Goal: Task Accomplishment & Management: Manage account settings

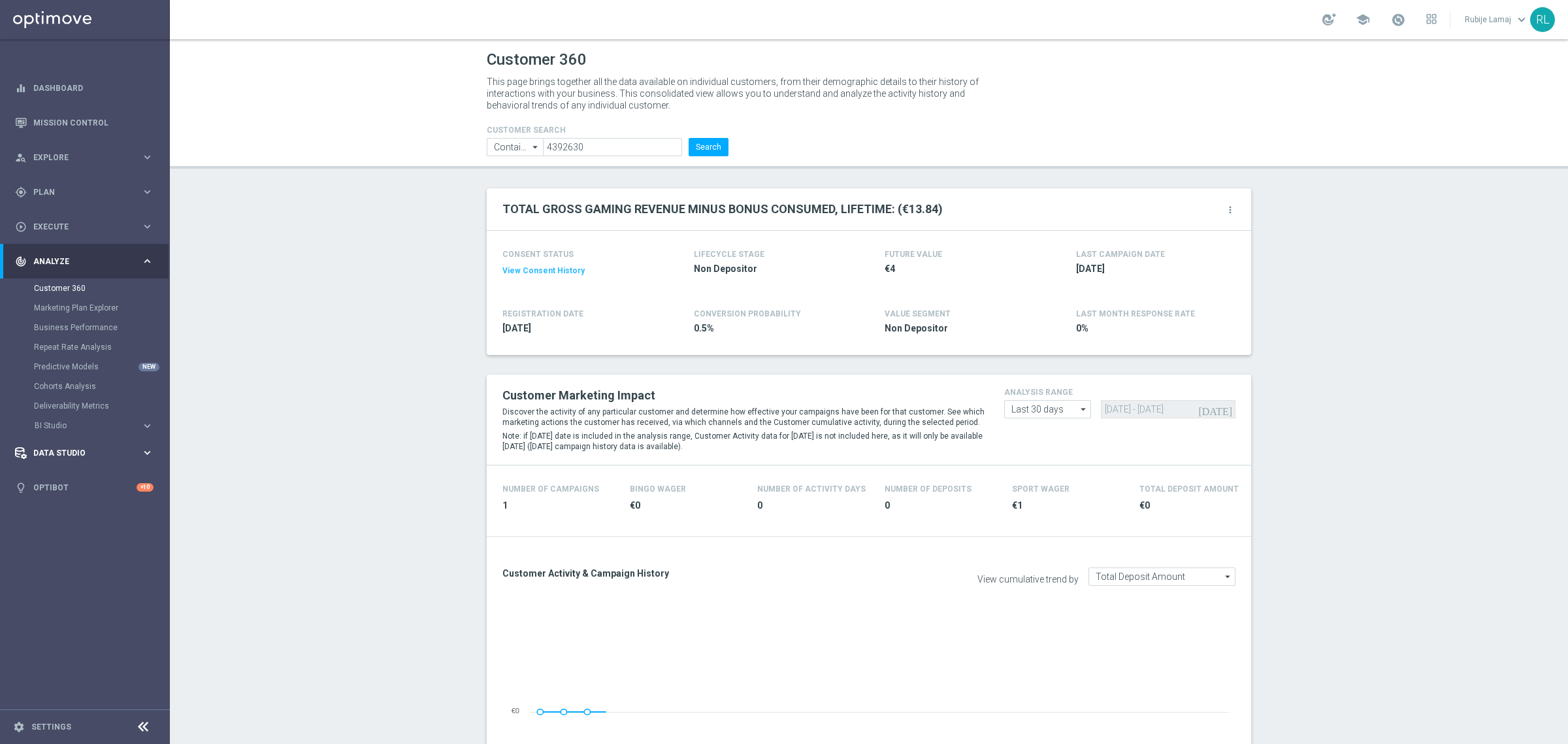
click at [77, 453] on span "Data Studio" at bounding box center [87, 453] width 108 height 8
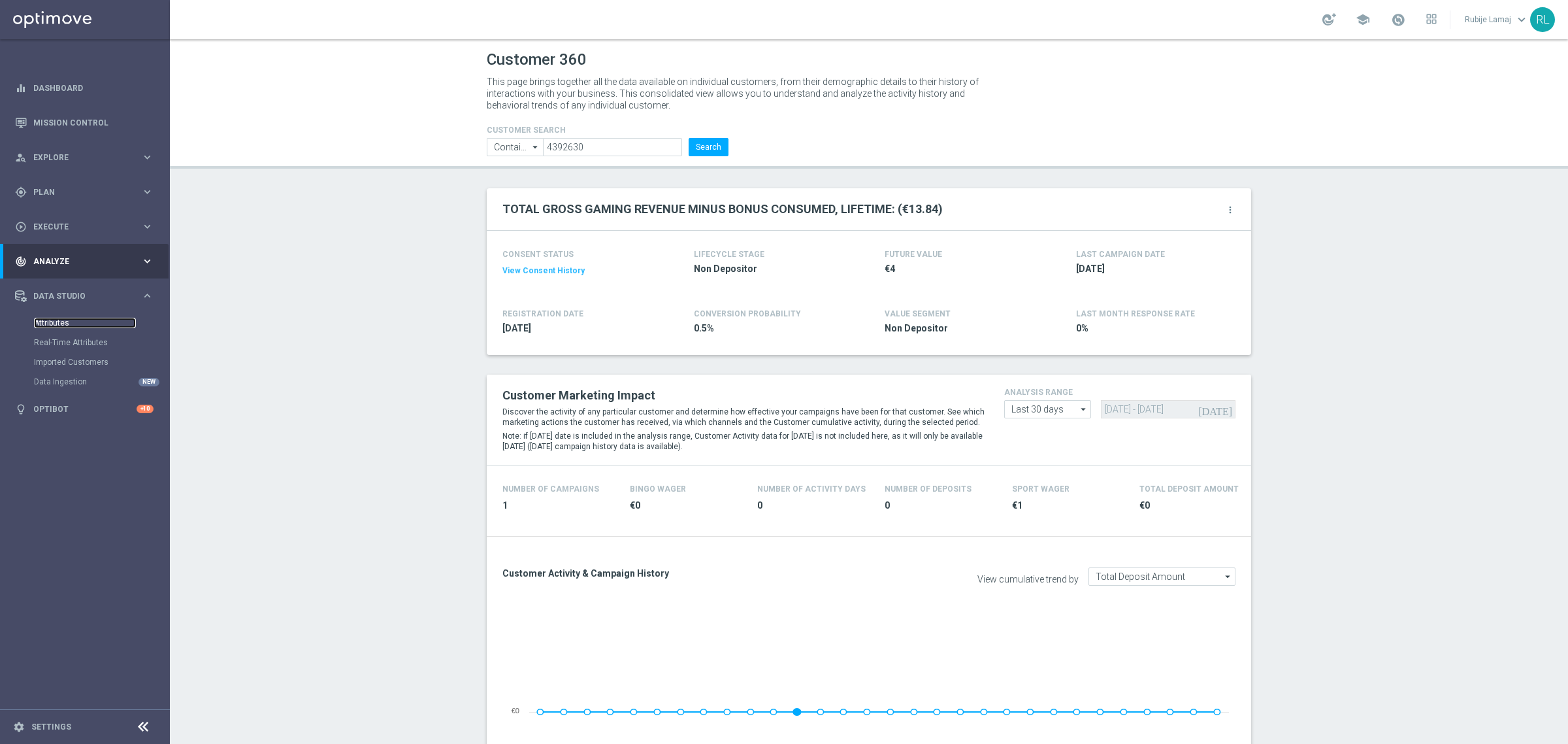
click at [63, 318] on link "Attributes" at bounding box center [85, 322] width 102 height 10
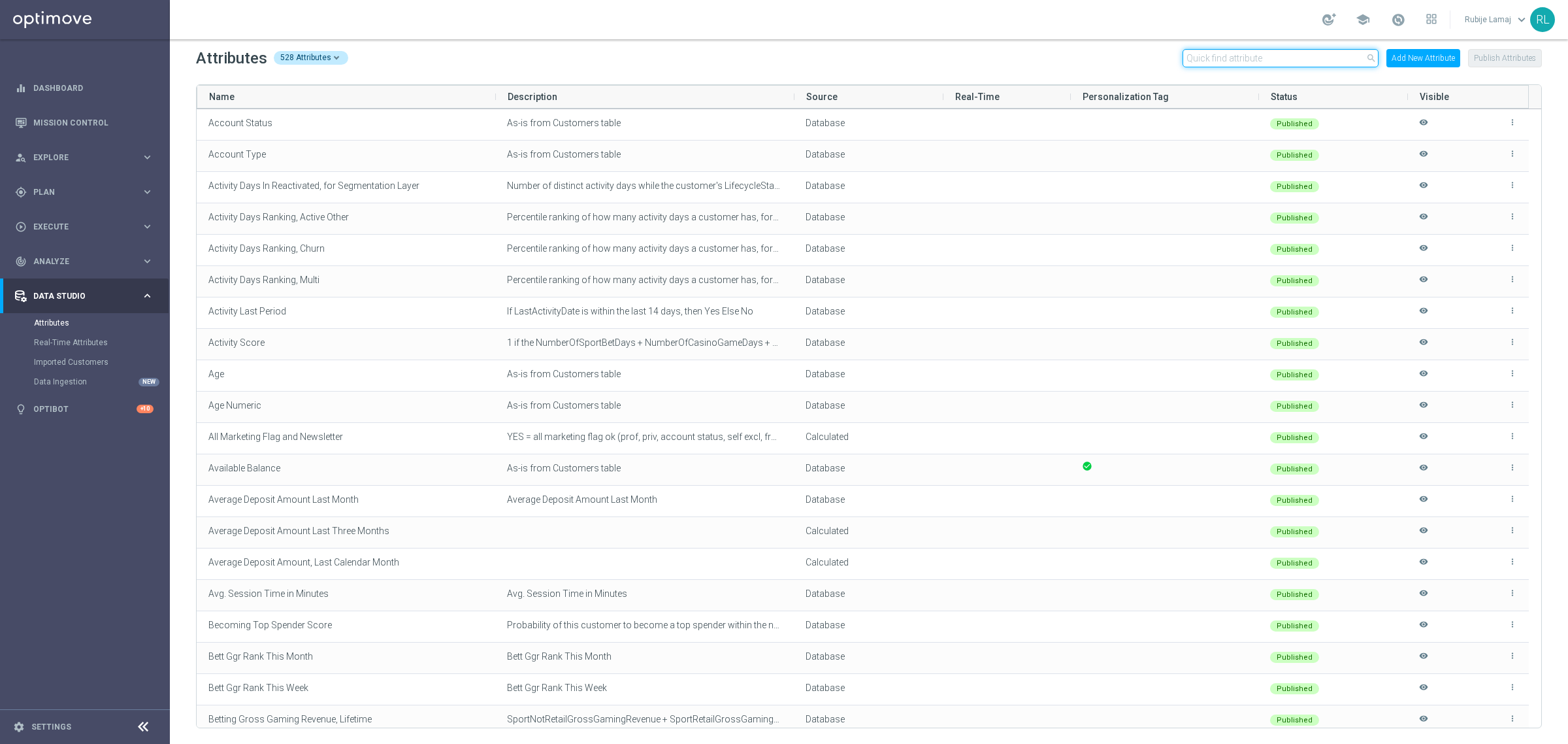
click at [1253, 64] on input "text" at bounding box center [1281, 58] width 196 height 19
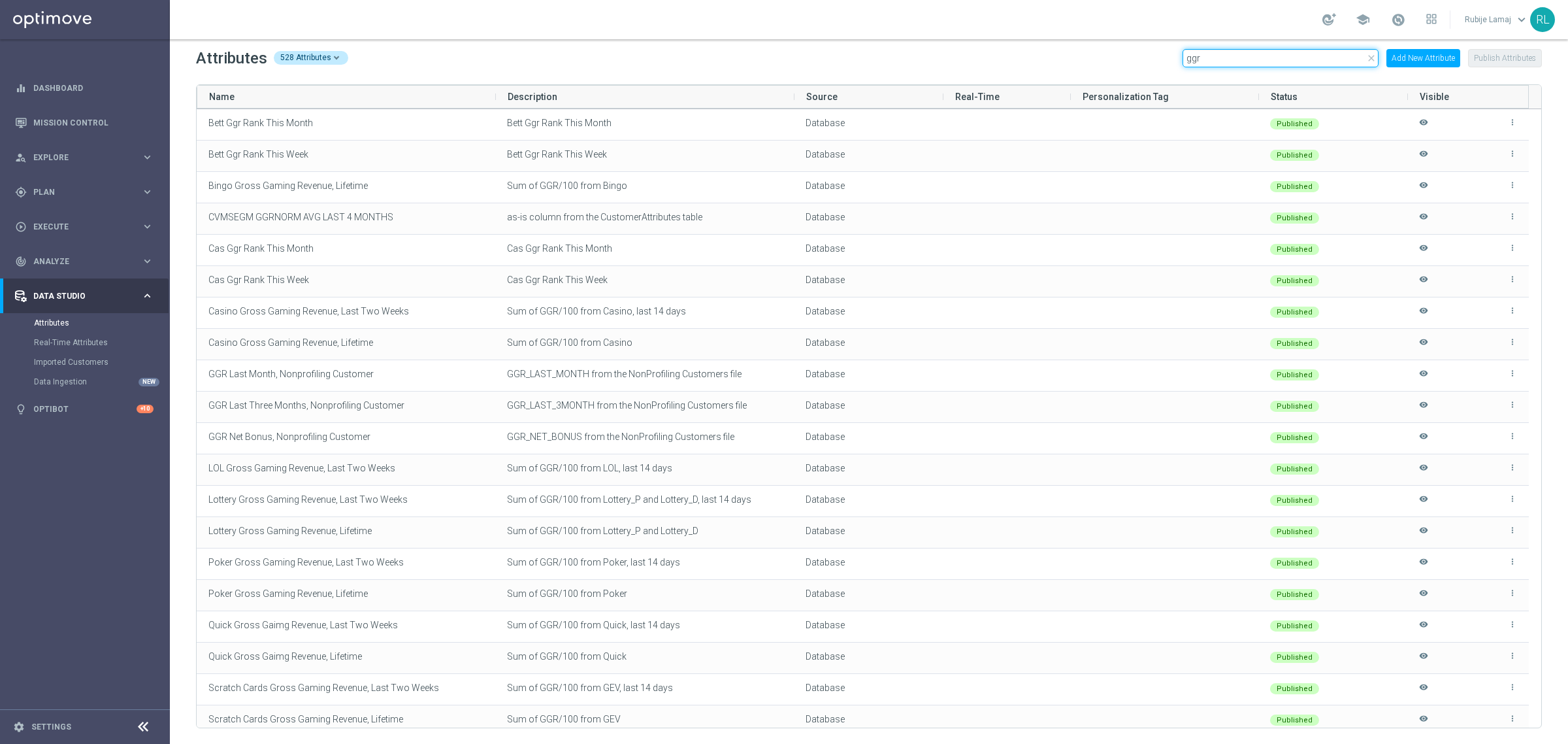
drag, startPoint x: 1207, startPoint y: 57, endPoint x: 1160, endPoint y: 50, distance: 47.5
click at [1160, 50] on div "Attributes 528 Attributes close ggr Add New Attribute Publish Attributes" at bounding box center [868, 58] width 1346 height 21
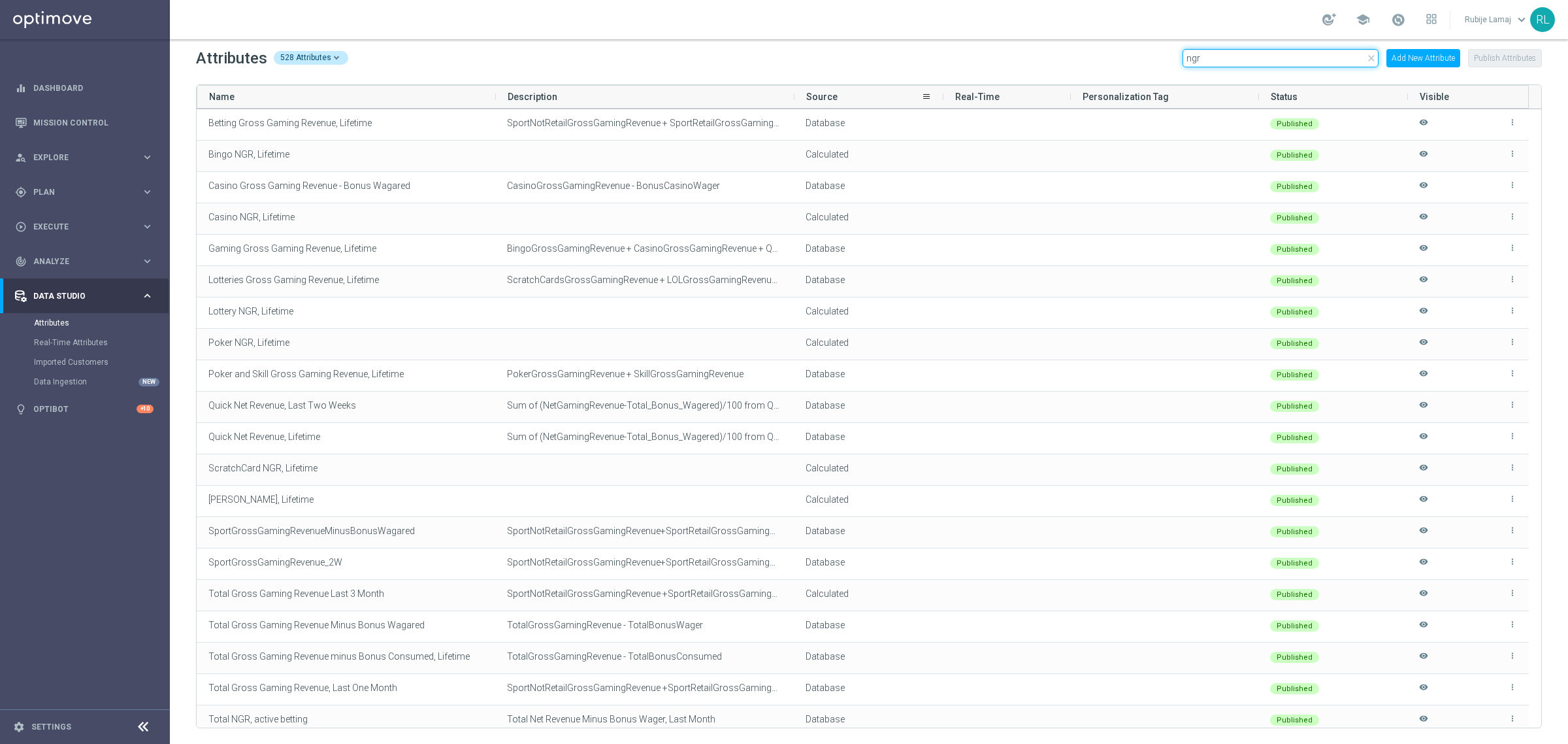
type input "ngr"
click at [827, 91] on span "Source" at bounding box center [822, 96] width 31 height 10
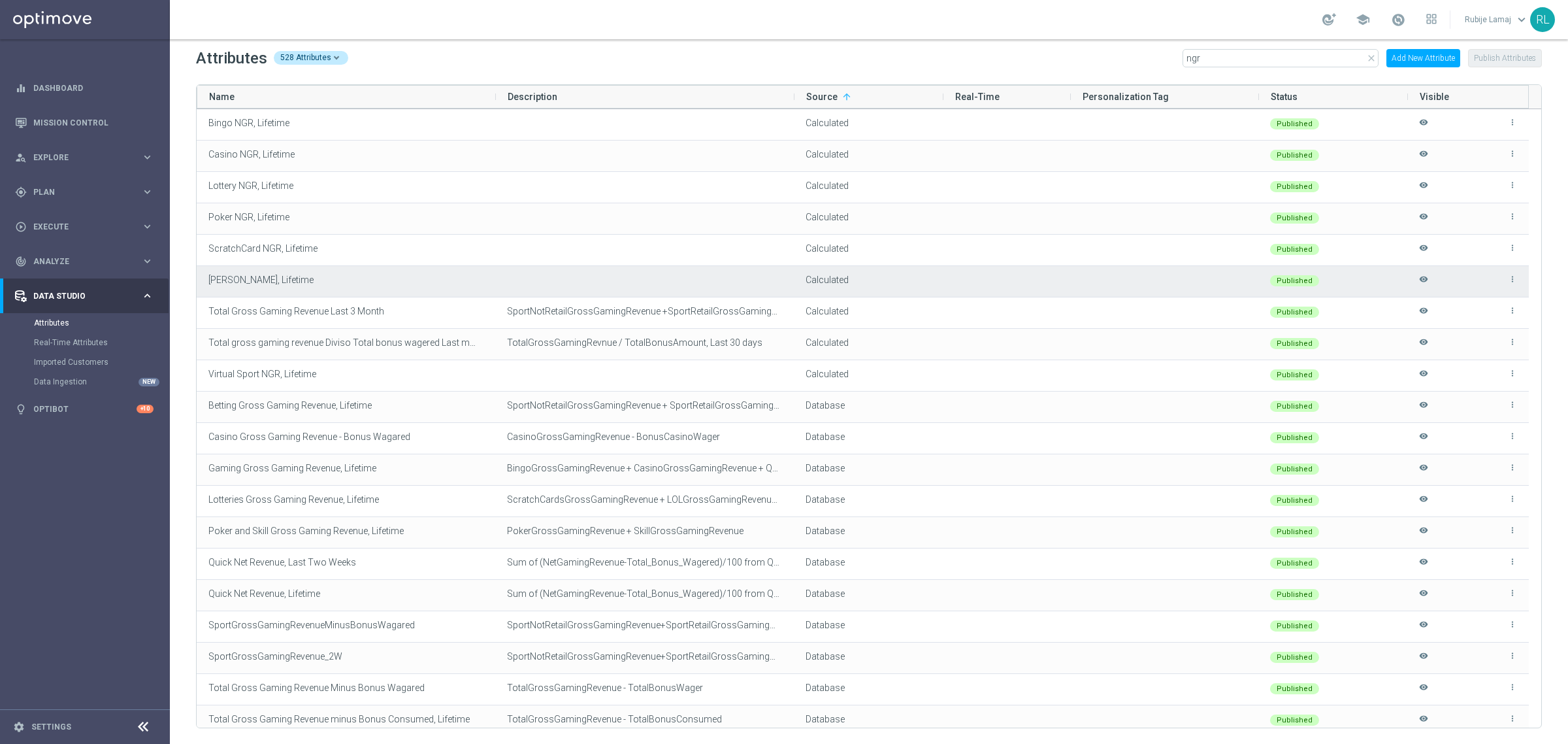
click at [1517, 281] on icon "more_vert" at bounding box center [1513, 279] width 9 height 9
click at [1491, 267] on li "edit Edit" at bounding box center [1484, 274] width 52 height 19
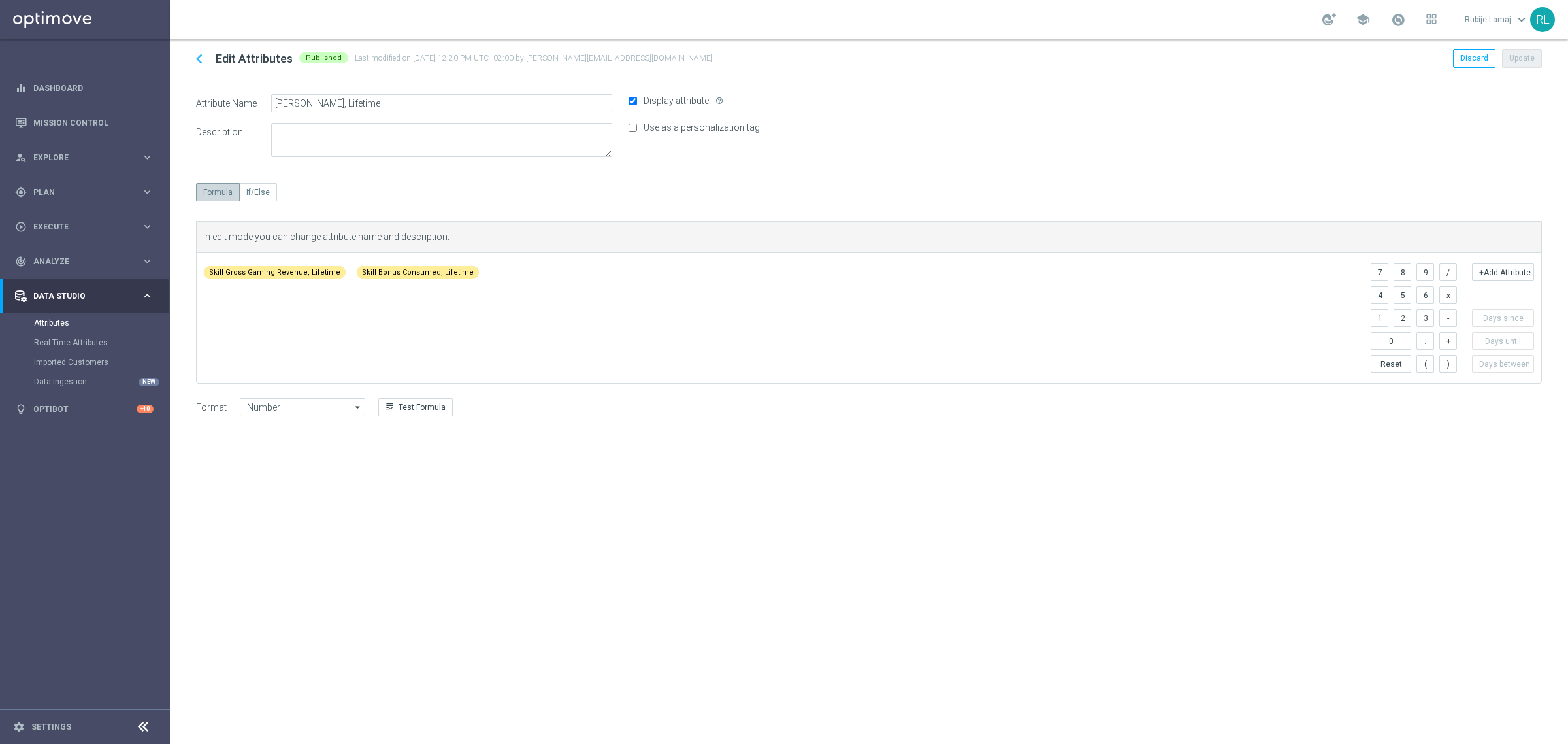
click at [200, 60] on icon "chevron_left" at bounding box center [199, 58] width 19 height 19
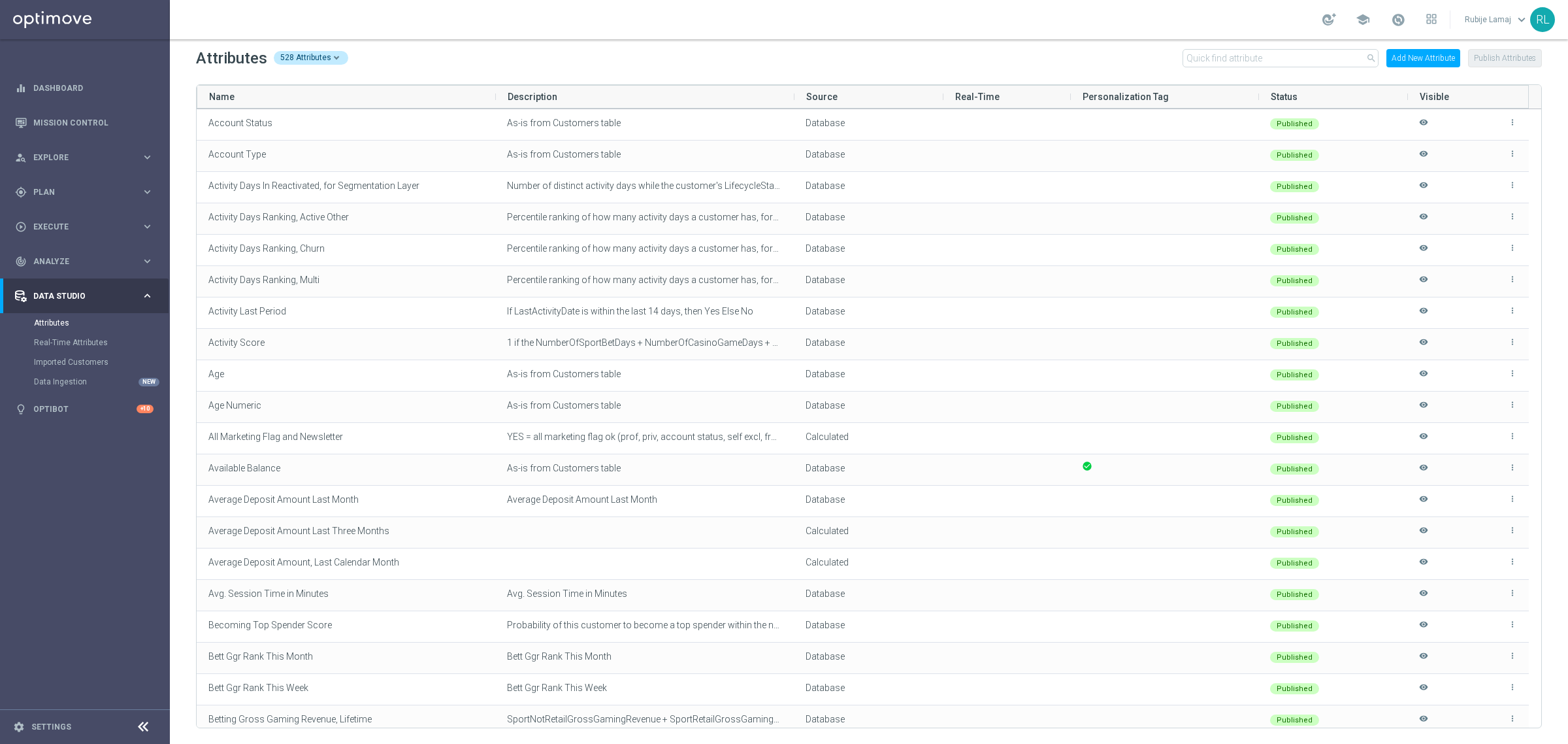
drag, startPoint x: 916, startPoint y: 735, endPoint x: 913, endPoint y: 742, distance: 7.6
click at [916, 740] on div "Attributes 528 Attributes search Add New Attribute Publish Attributes Drag here…" at bounding box center [868, 391] width 1398 height 704
